Goal: Find contact information: Find contact information

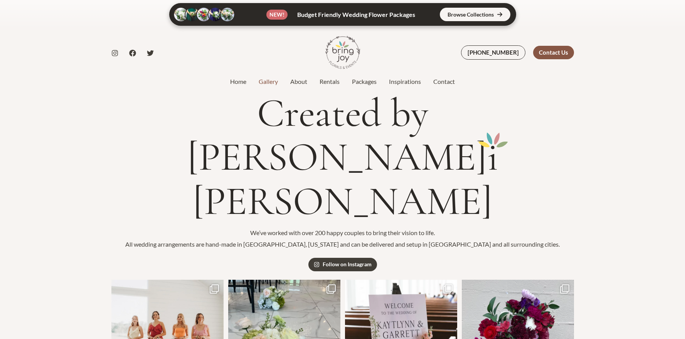
click at [558, 53] on div "Contact Us" at bounding box center [553, 52] width 41 height 13
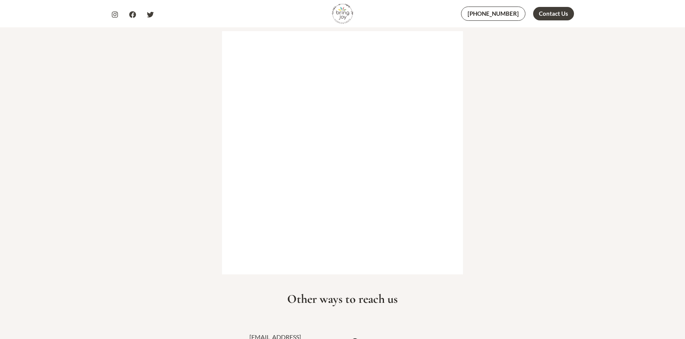
scroll to position [89, 0]
